Goal: Information Seeking & Learning: Learn about a topic

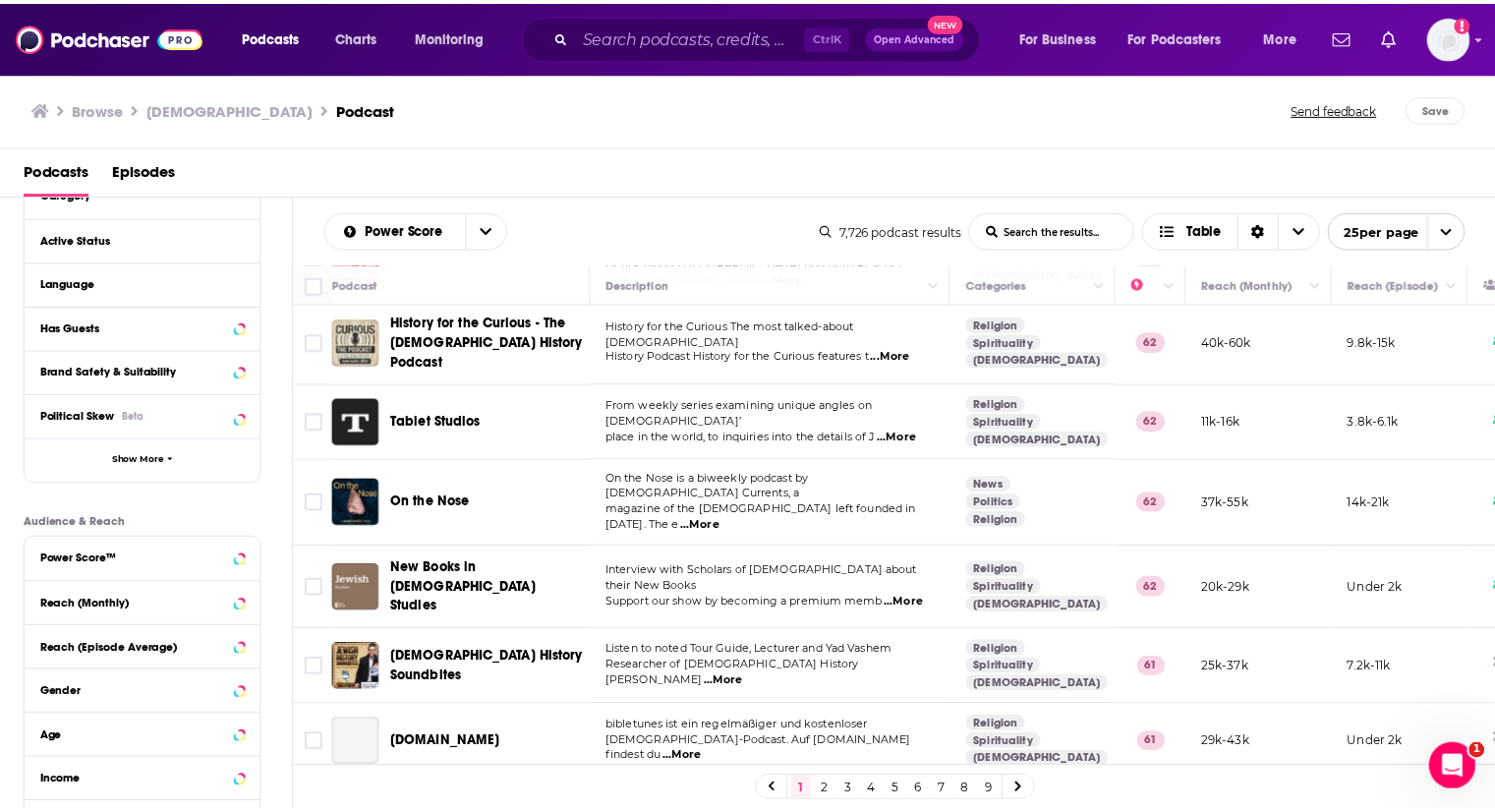
scroll to position [1434, 0]
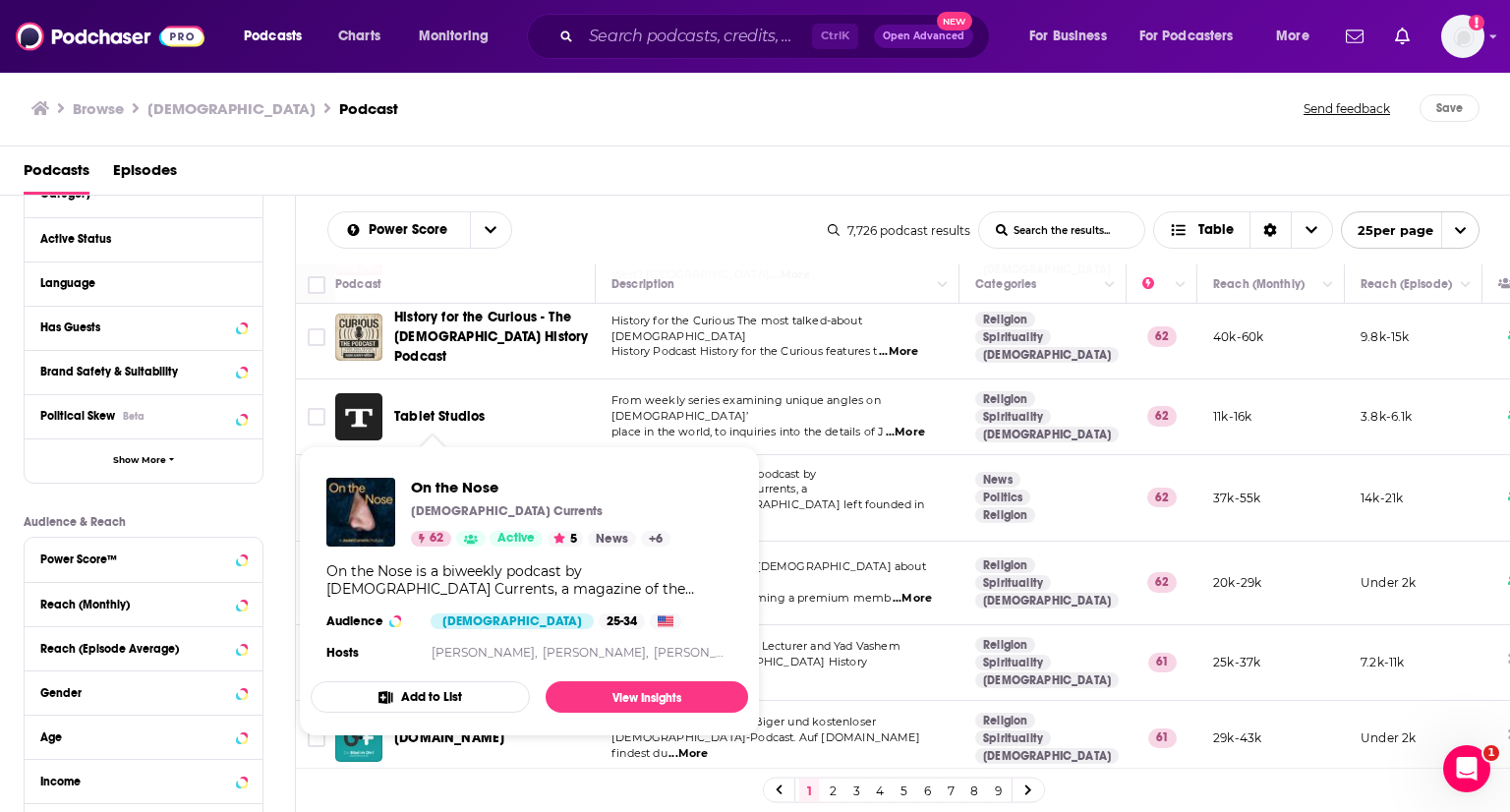
click at [444, 489] on span "On the Nose" at bounding box center [433, 496] width 79 height 17
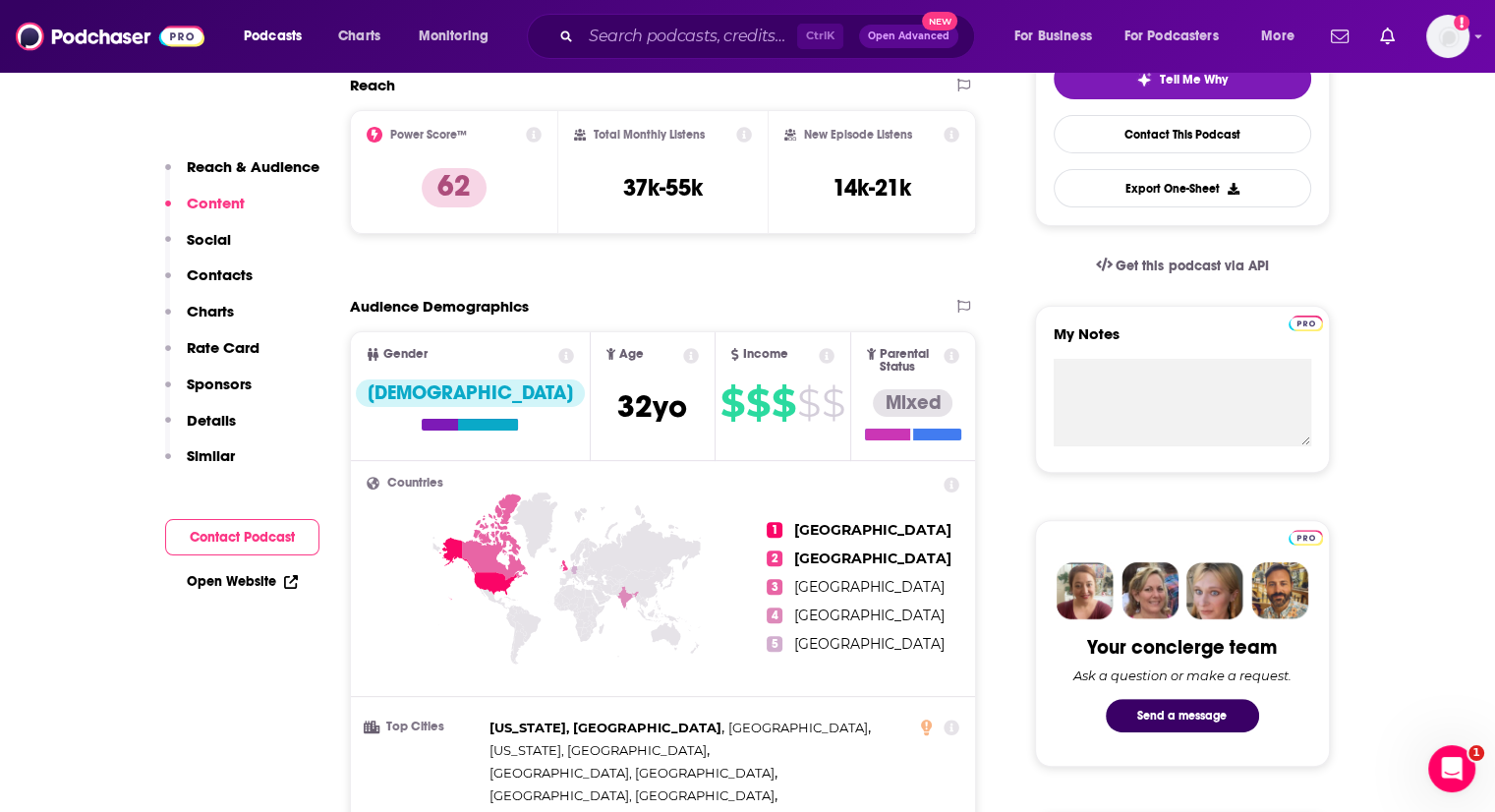
scroll to position [197, 0]
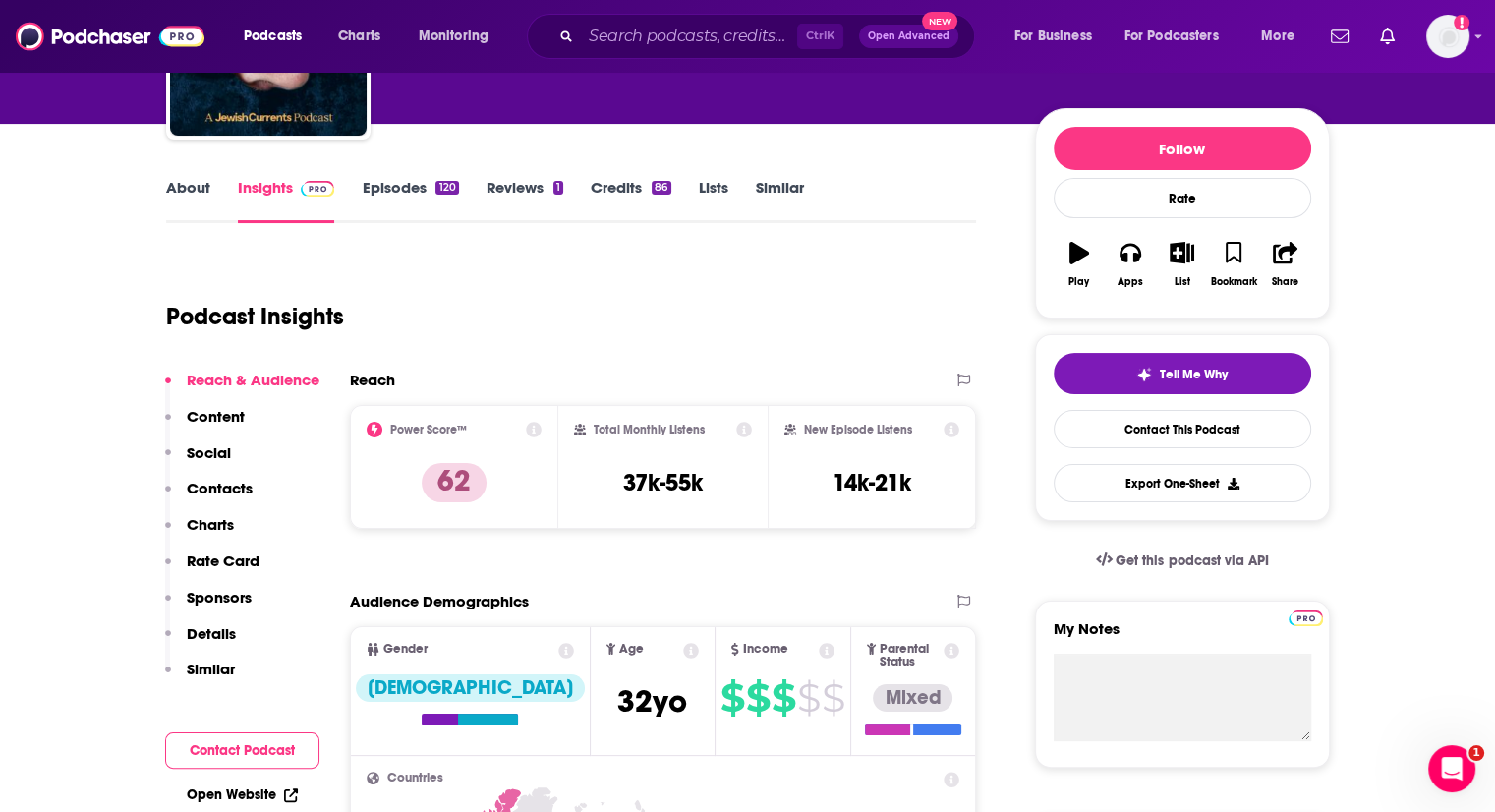
click at [408, 194] on link "Episodes 120" at bounding box center [410, 201] width 96 height 45
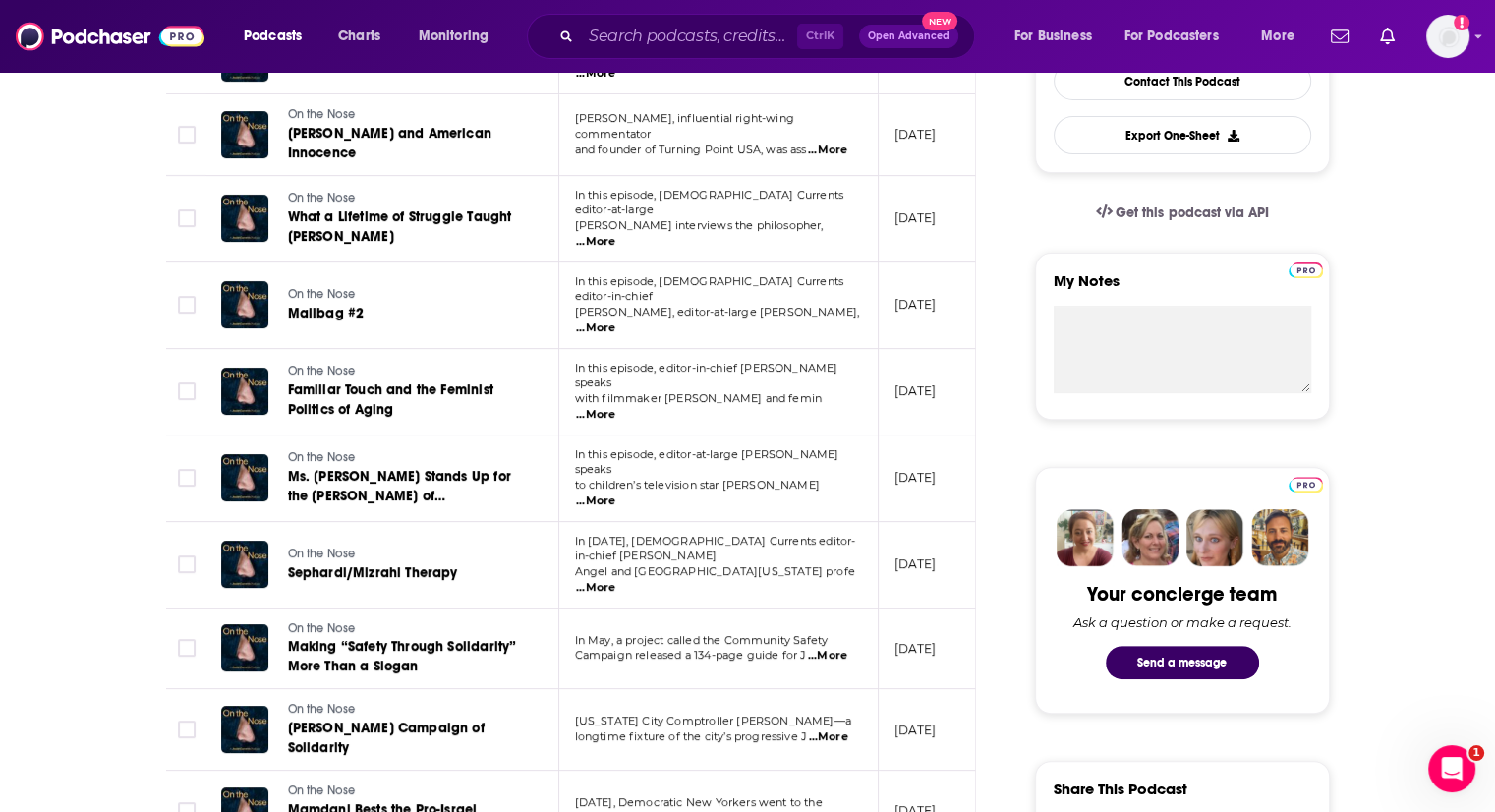
scroll to position [589, 0]
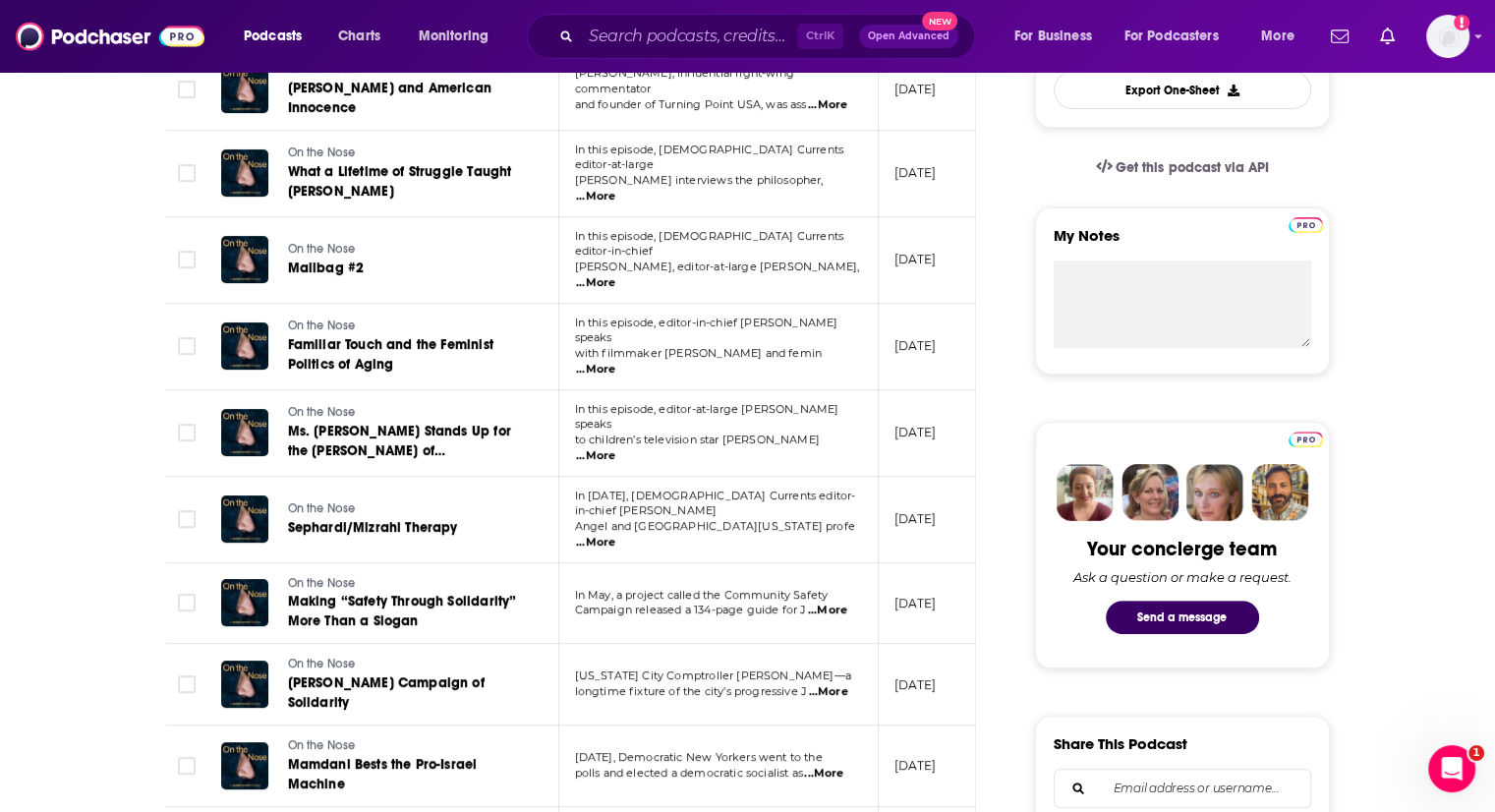
click at [615, 534] on span "...More" at bounding box center [596, 542] width 40 height 16
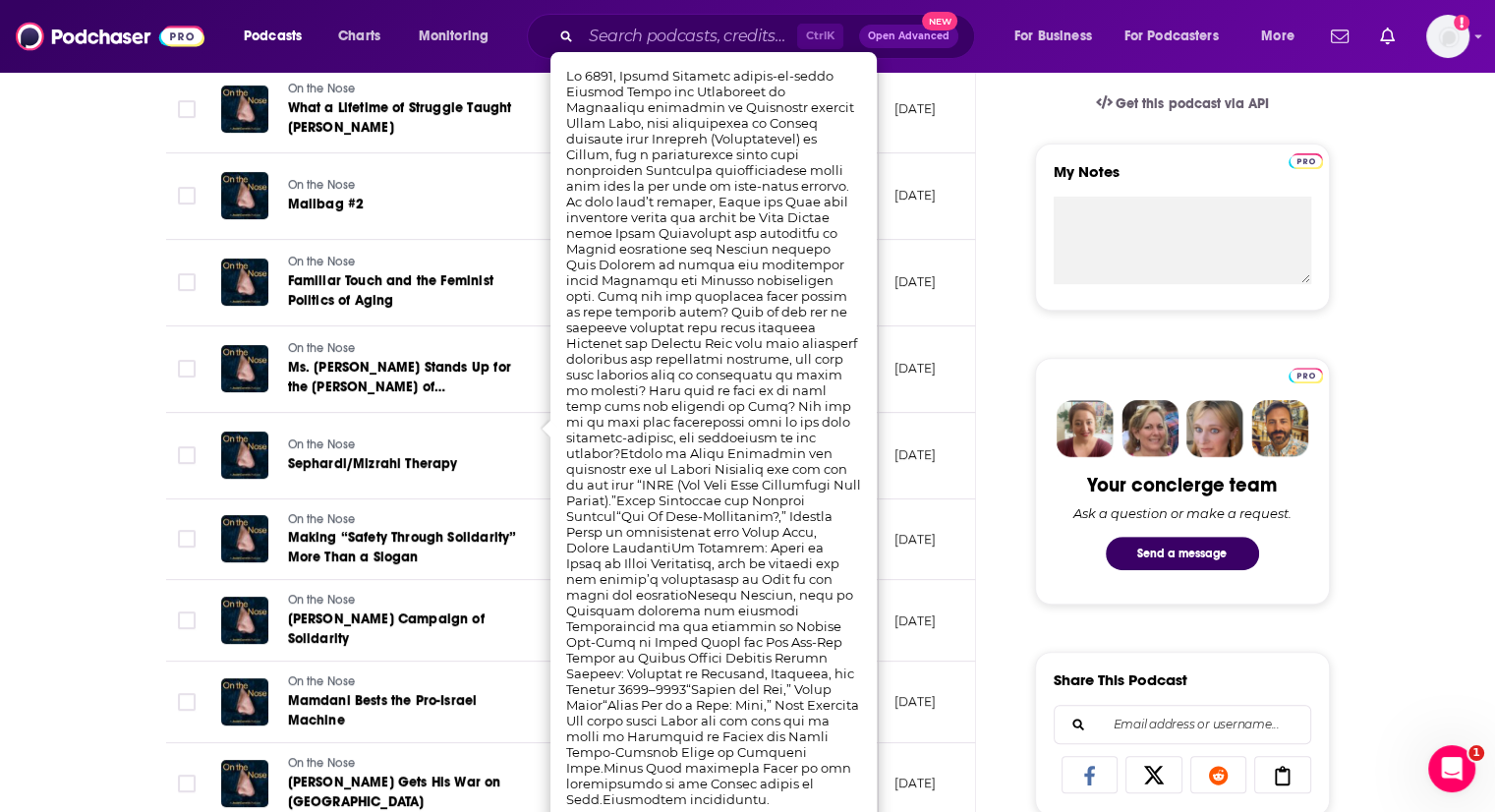
scroll to position [687, 0]
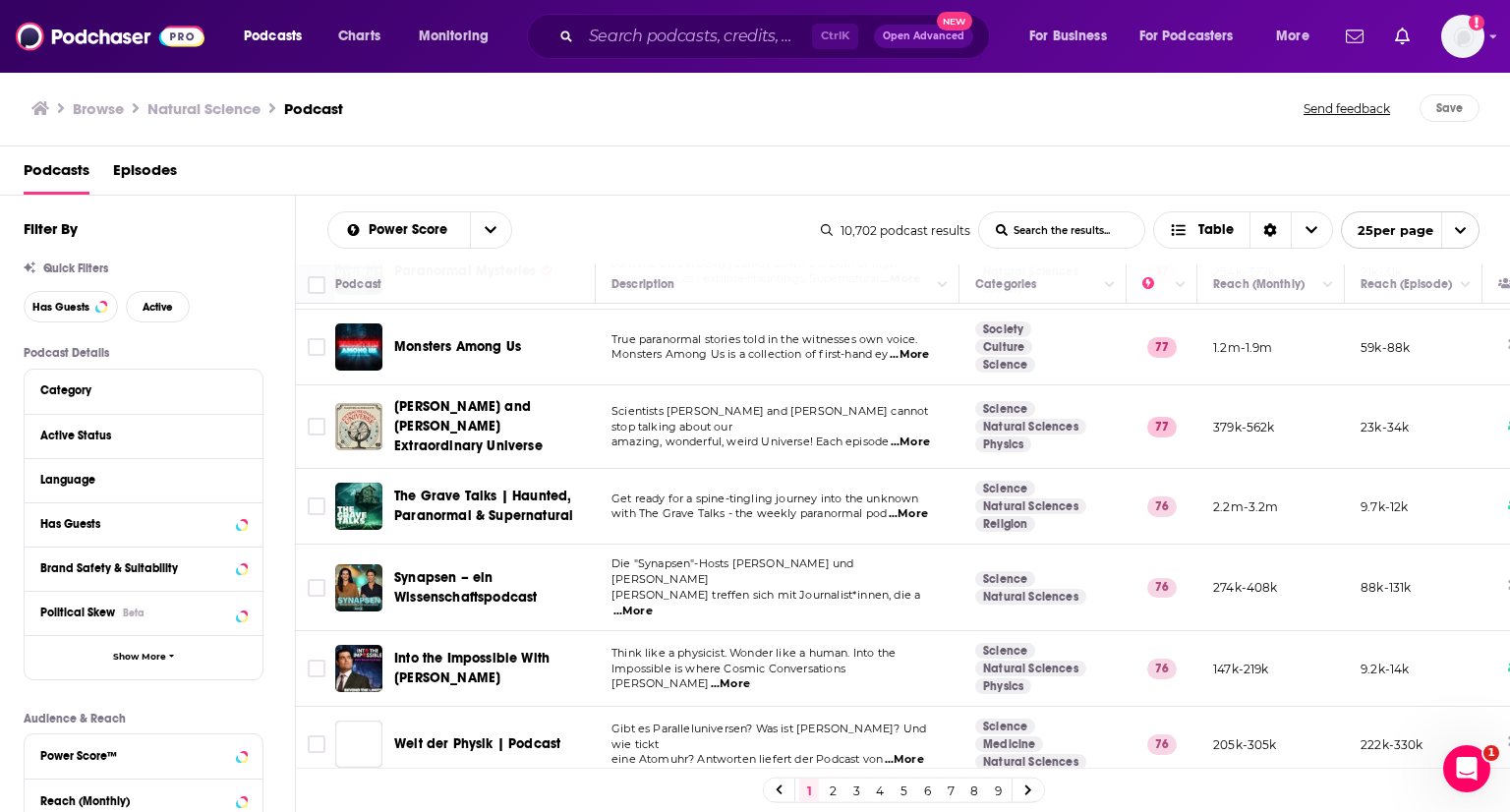
scroll to position [982, 0]
